Goal: Information Seeking & Learning: Learn about a topic

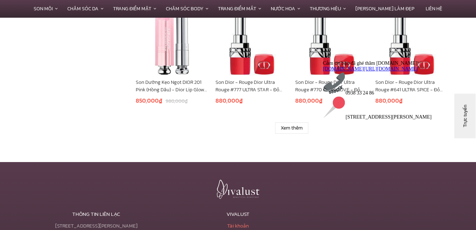
scroll to position [461, 0]
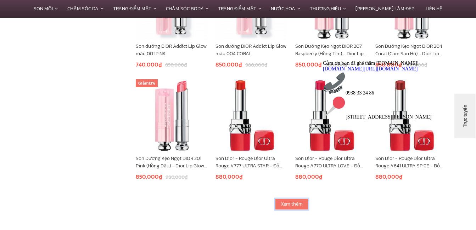
click at [281, 206] on link "Xem thêm" at bounding box center [291, 204] width 33 height 11
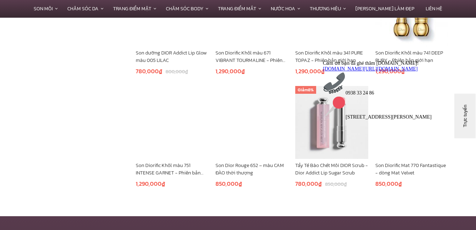
scroll to position [886, 0]
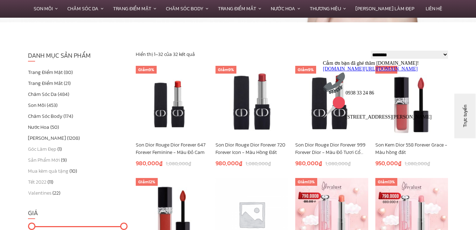
scroll to position [177, 0]
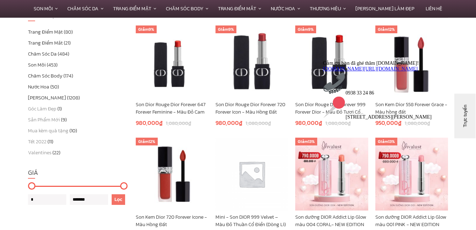
click at [38, 62] on link "Son Môi" at bounding box center [37, 64] width 18 height 7
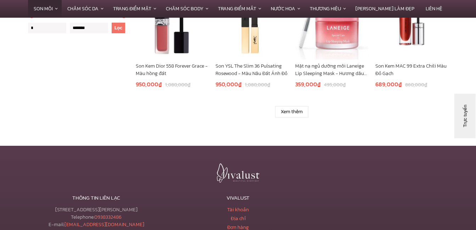
scroll to position [603, 0]
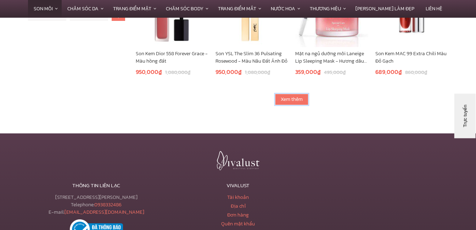
click at [280, 102] on link "Xem thêm" at bounding box center [291, 99] width 33 height 11
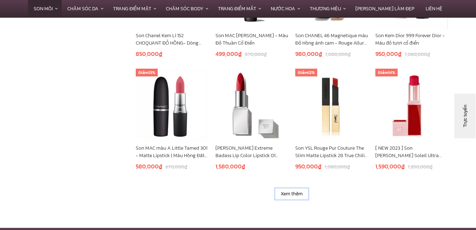
scroll to position [992, 0]
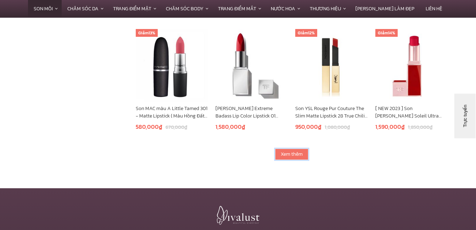
click at [290, 155] on link "Xem thêm" at bounding box center [291, 154] width 33 height 11
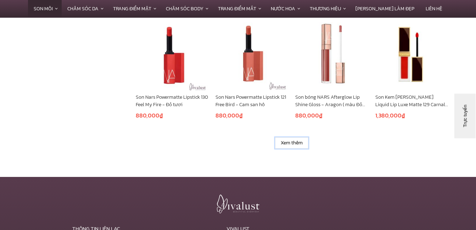
scroll to position [1453, 0]
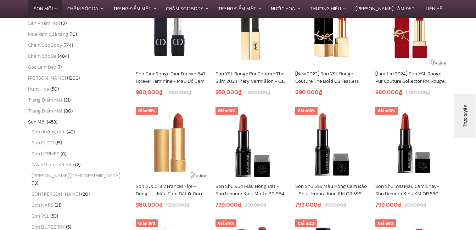
scroll to position [234, 0]
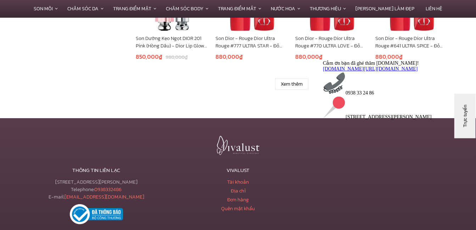
scroll to position [603, 0]
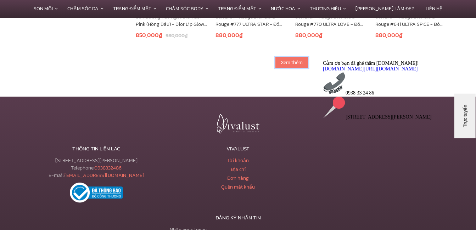
click at [294, 66] on link "Xem thêm" at bounding box center [291, 62] width 33 height 11
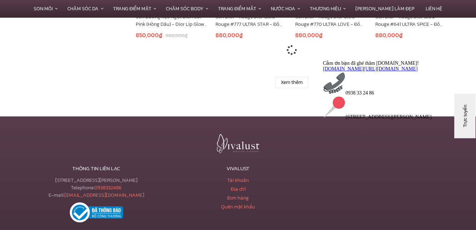
click at [323, 60] on icon "Thu hút chú ý đến tính năng trò chuyện" at bounding box center [323, 60] width 0 height 0
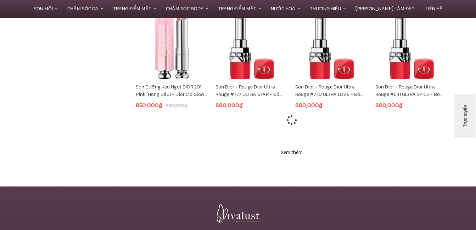
scroll to position [532, 0]
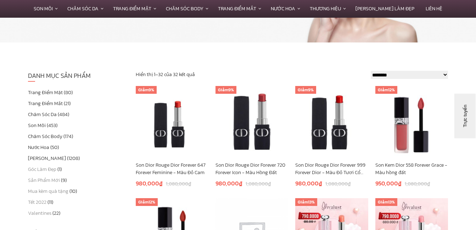
scroll to position [106, 0]
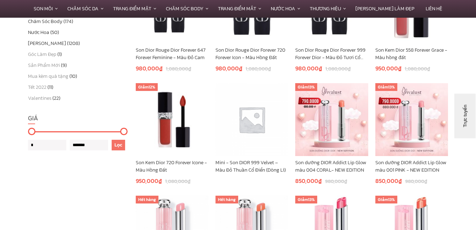
scroll to position [197, 0]
